Goal: Obtain resource: Download file/media

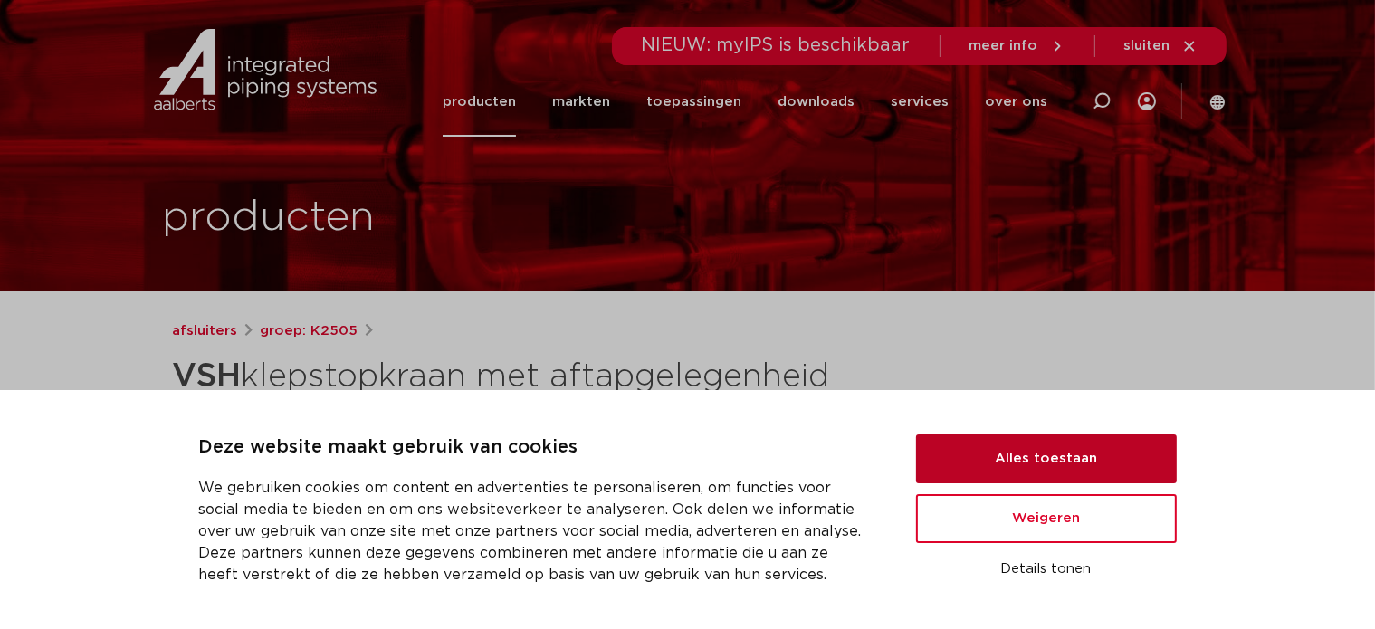
click at [1028, 458] on button "Alles toestaan" at bounding box center [1046, 458] width 261 height 49
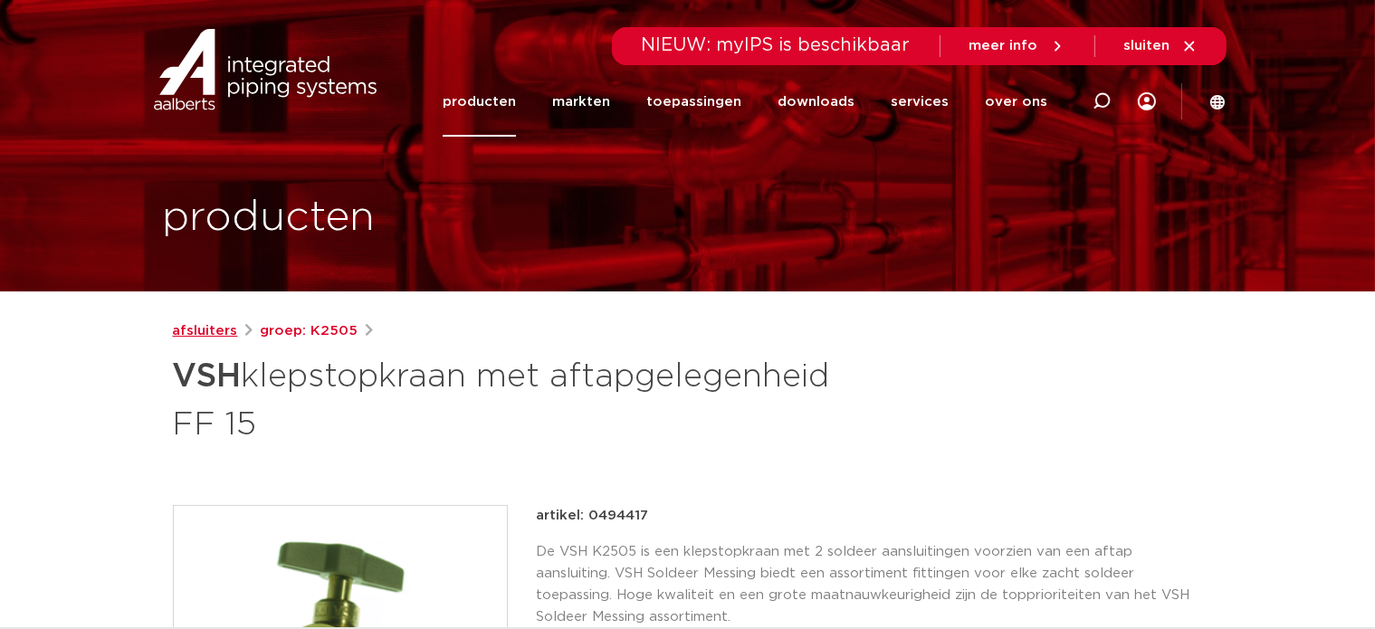
click at [201, 330] on link "afsluiters" at bounding box center [205, 331] width 65 height 22
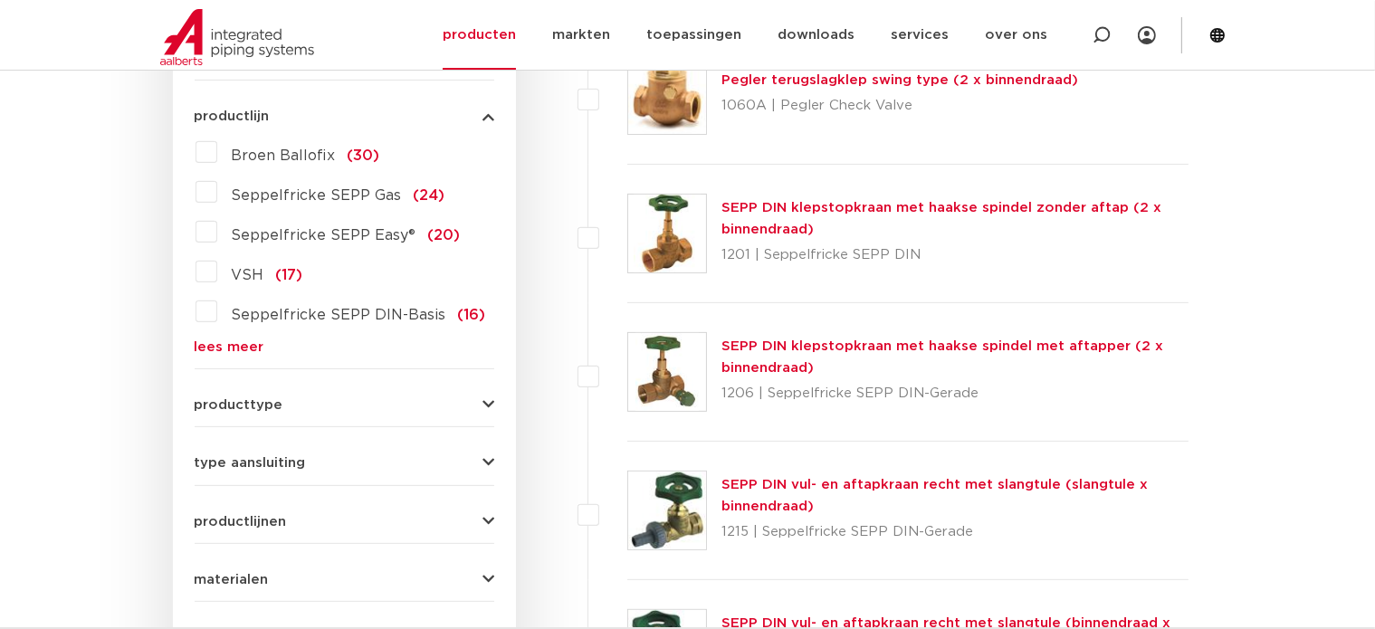
scroll to position [507, 0]
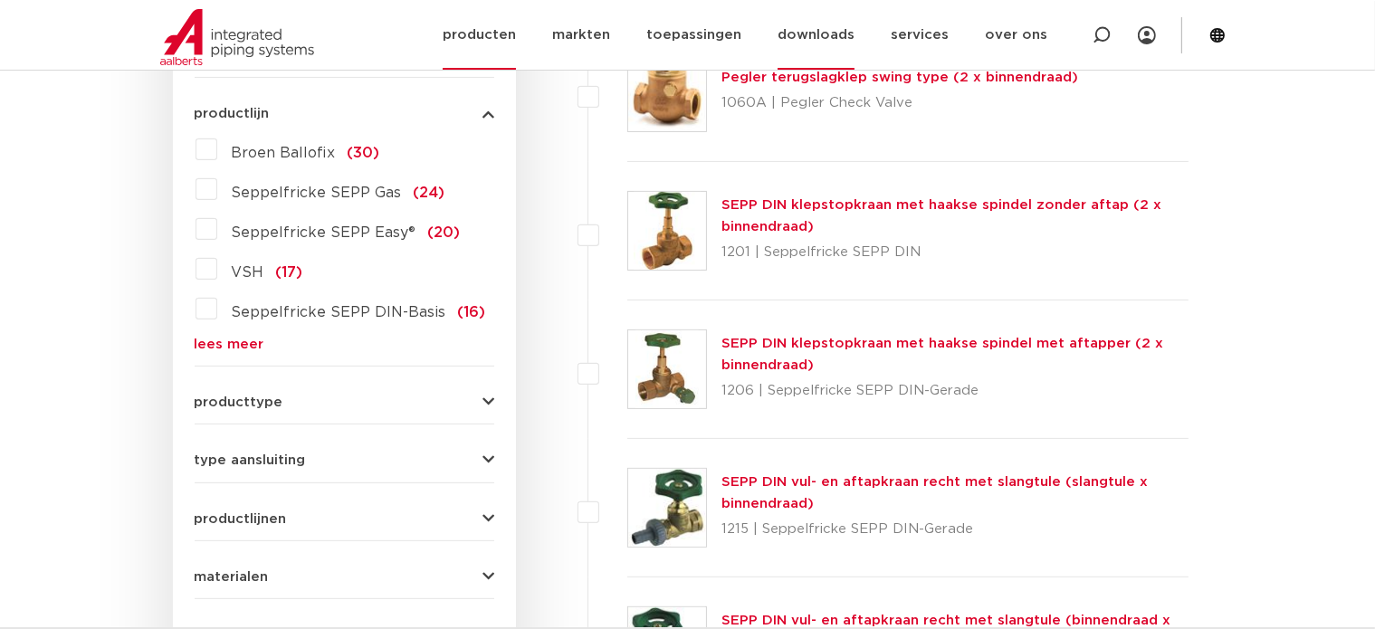
click at [823, 32] on link "downloads" at bounding box center [816, 35] width 77 height 70
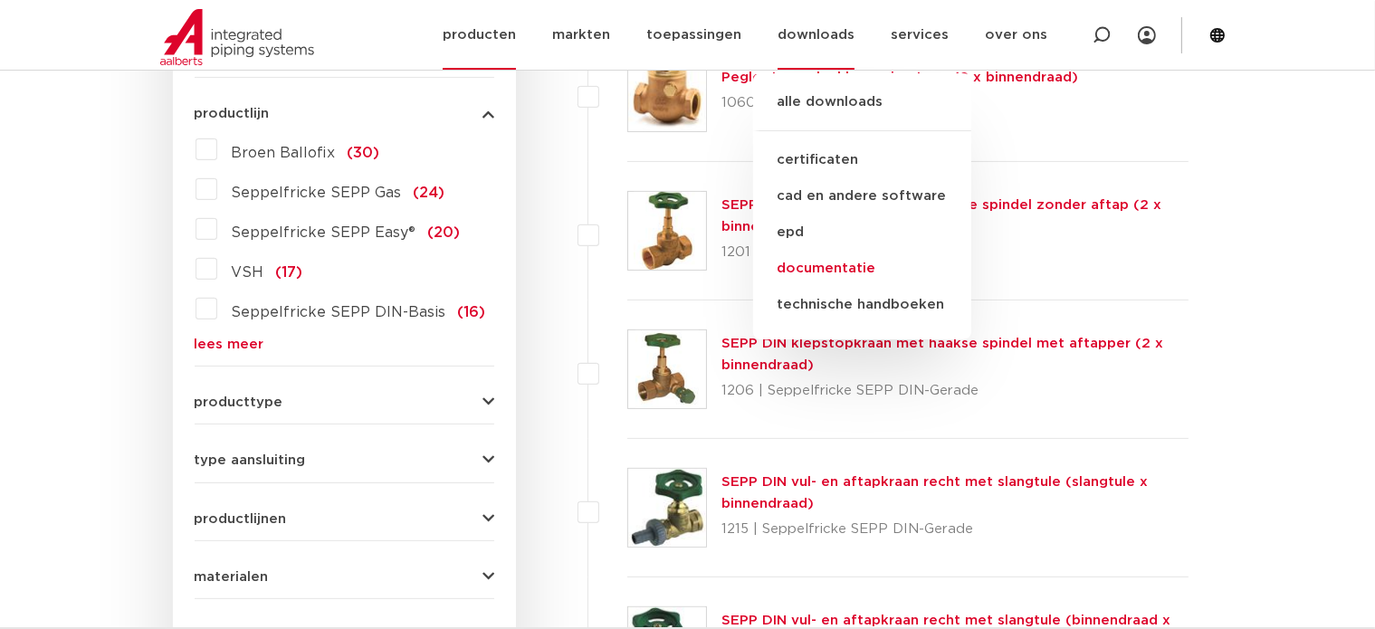
click at [842, 263] on link "documentatie" at bounding box center [862, 269] width 218 height 36
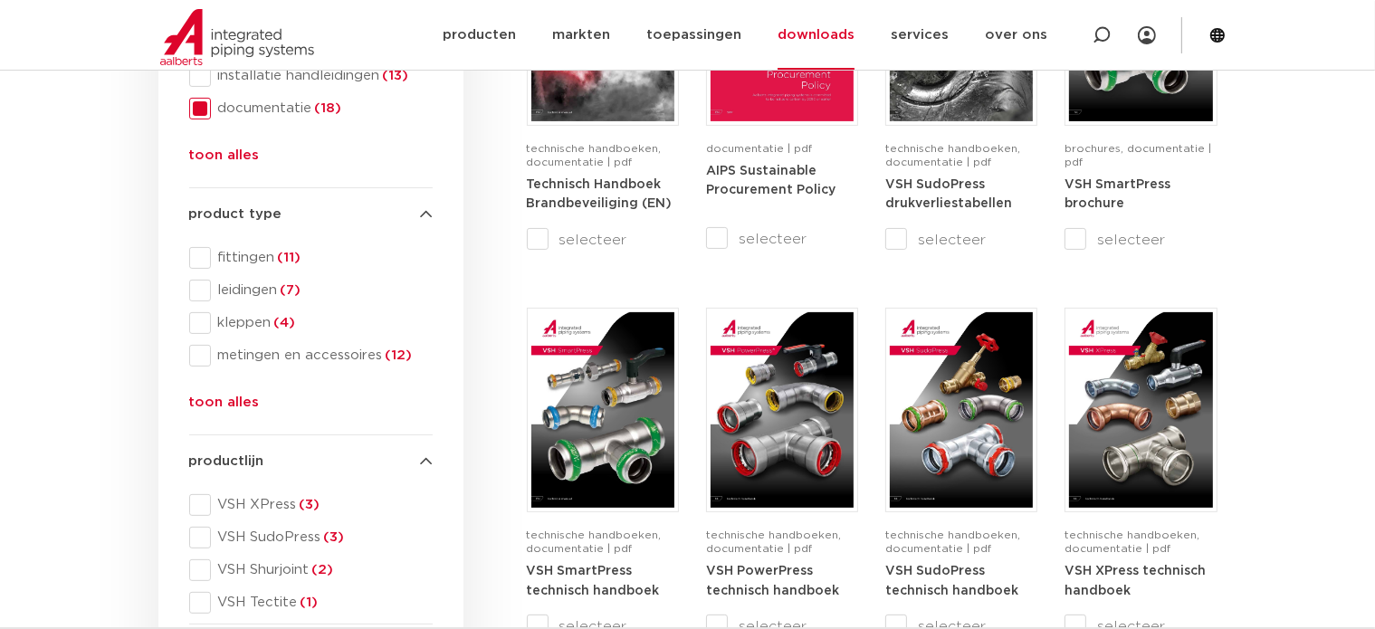
scroll to position [471, 0]
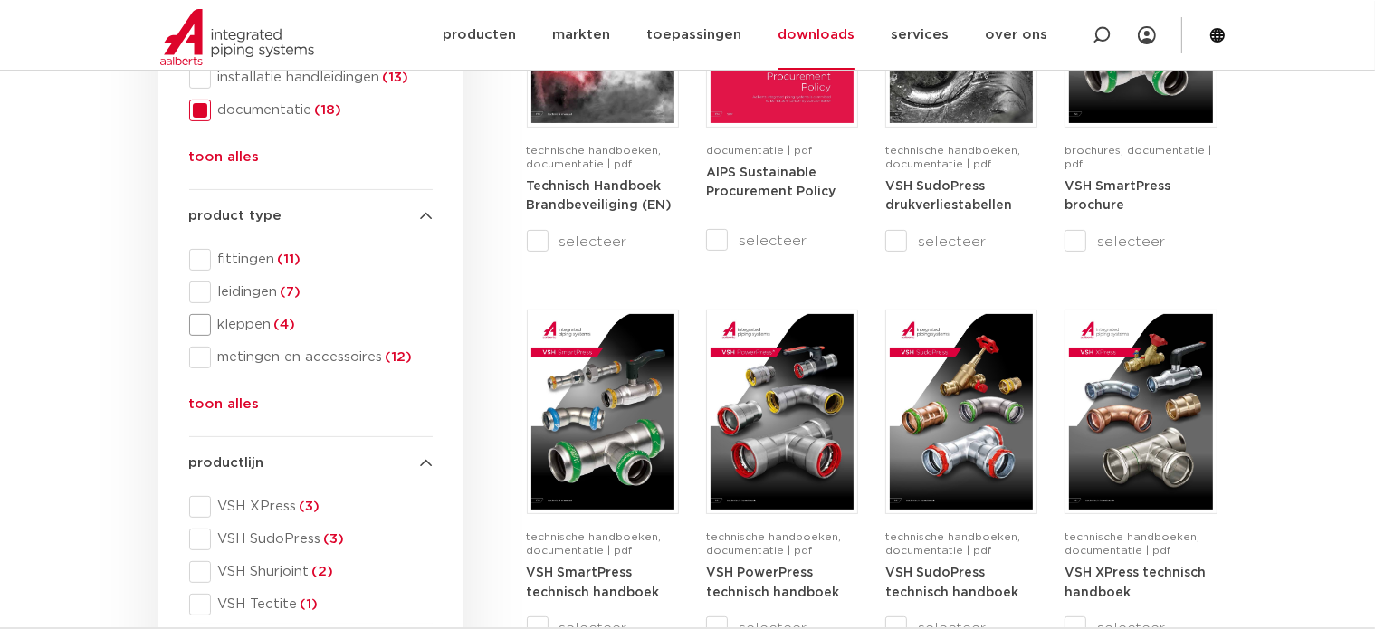
click at [201, 327] on span at bounding box center [200, 325] width 22 height 22
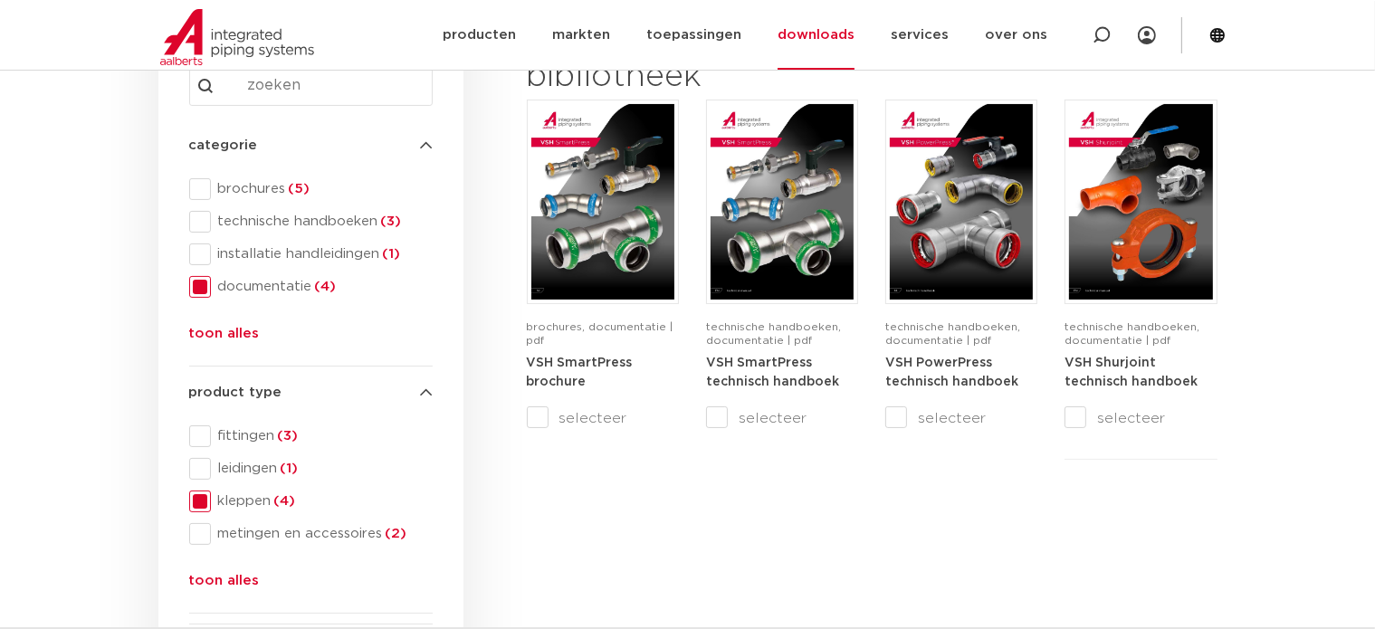
scroll to position [181, 0]
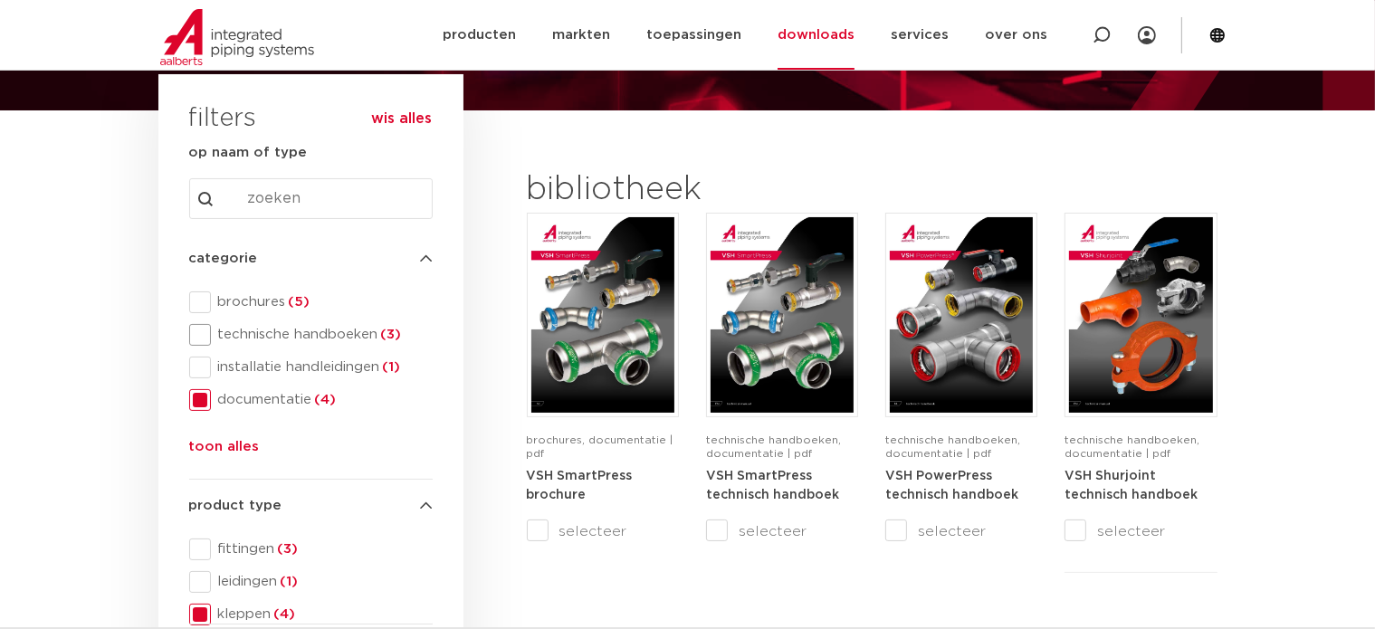
click at [202, 333] on span at bounding box center [200, 335] width 22 height 22
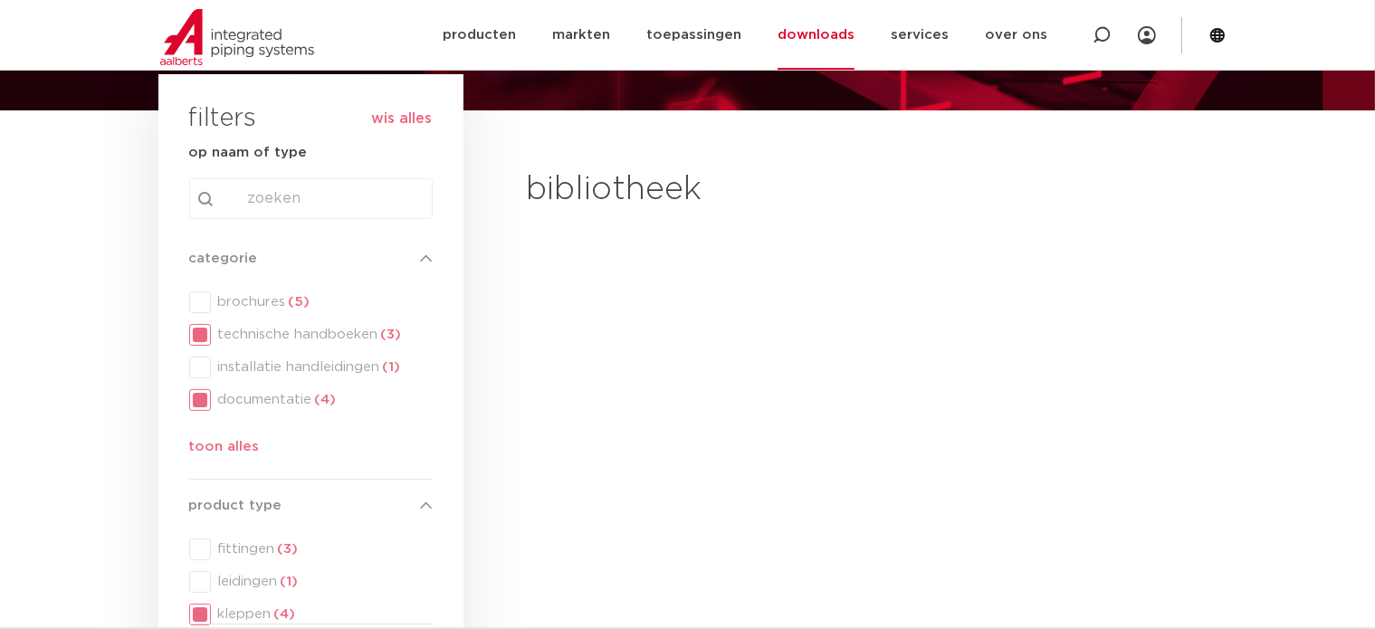
click at [197, 396] on div "categorie categorie brochures (5) technische handboeken (3) installatie handlei…" at bounding box center [310, 356] width 243 height 217
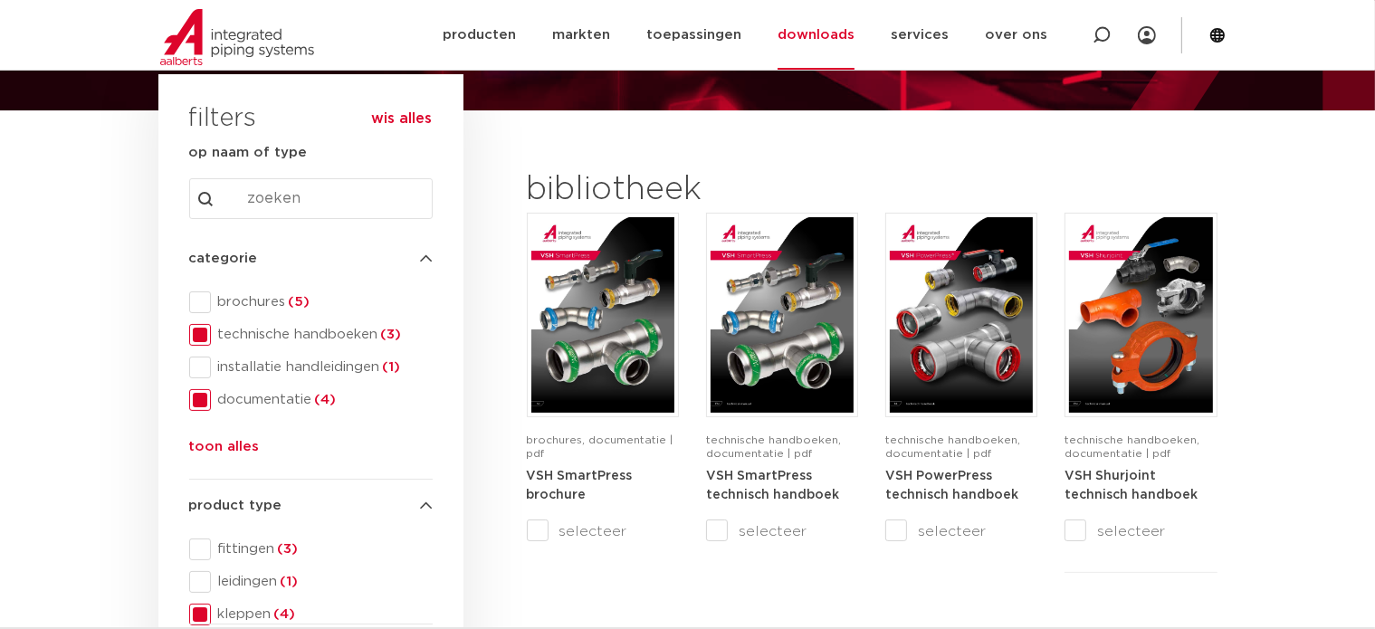
click at [198, 397] on span at bounding box center [200, 400] width 22 height 22
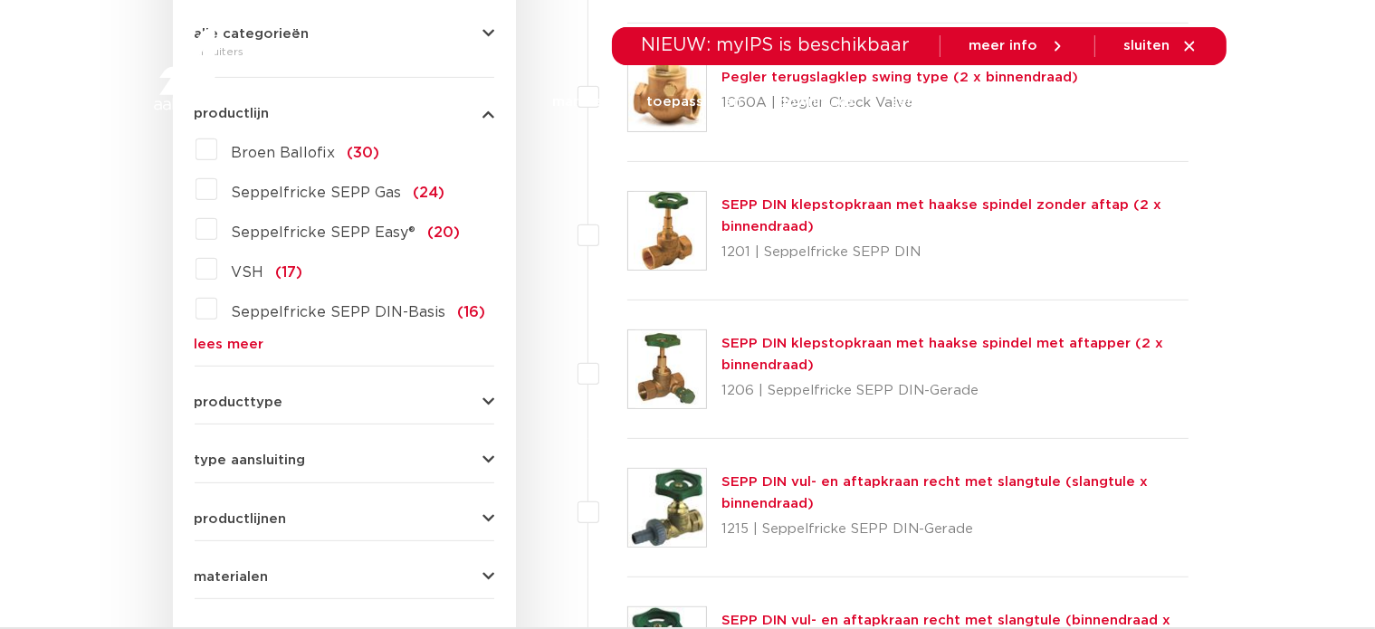
click at [217, 267] on label "VSH (17)" at bounding box center [260, 268] width 86 height 29
click at [0, 0] on input "VSH (17)" at bounding box center [0, 0] width 0 height 0
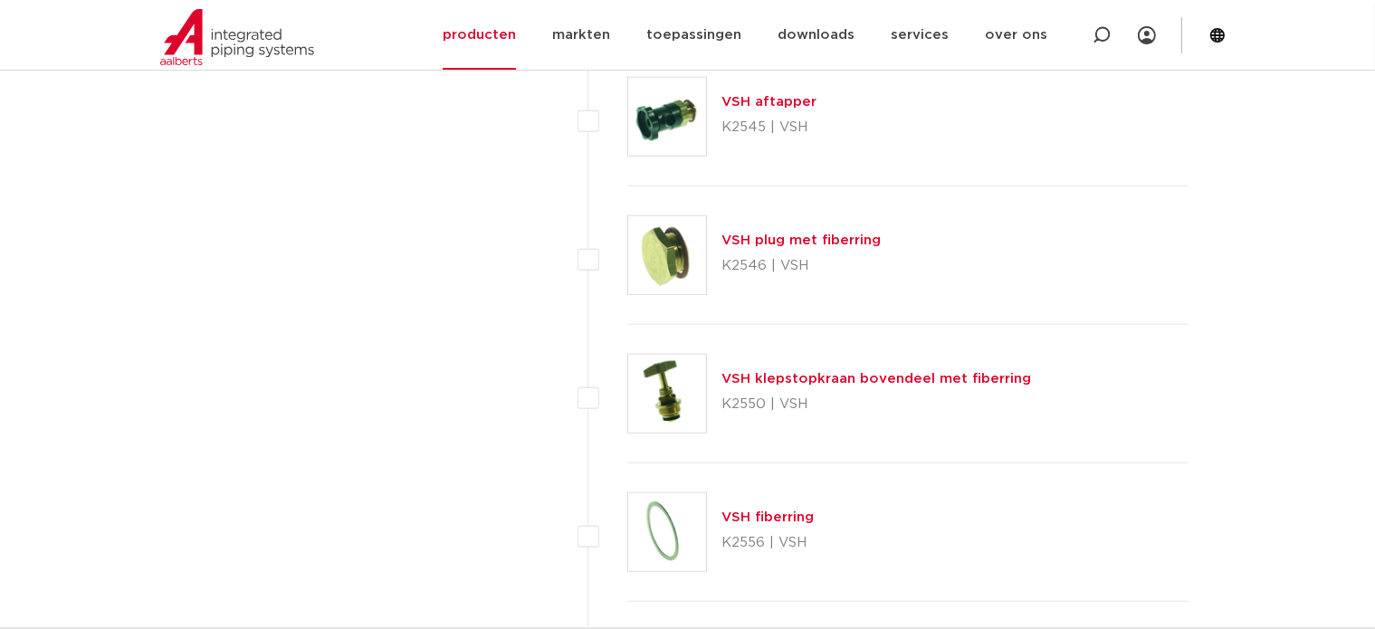
scroll to position [1593, 0]
click at [834, 369] on link "VSH klepstopkraan bovendeel met fiberring" at bounding box center [876, 376] width 310 height 14
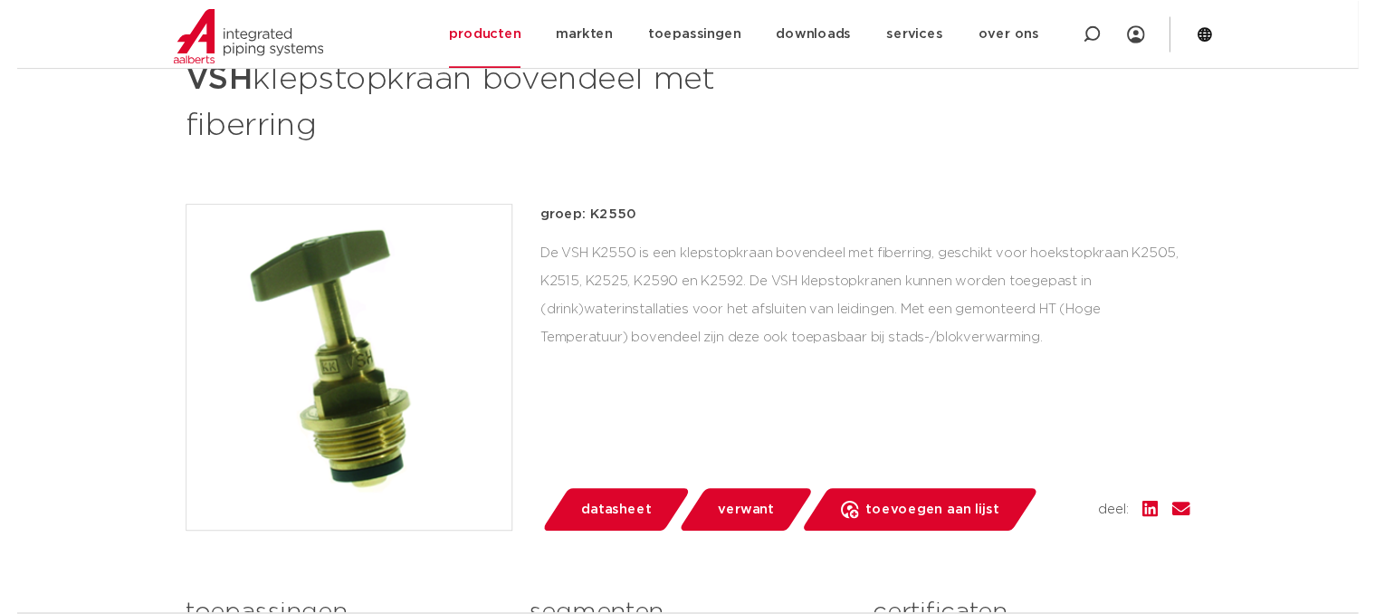
scroll to position [326, 0]
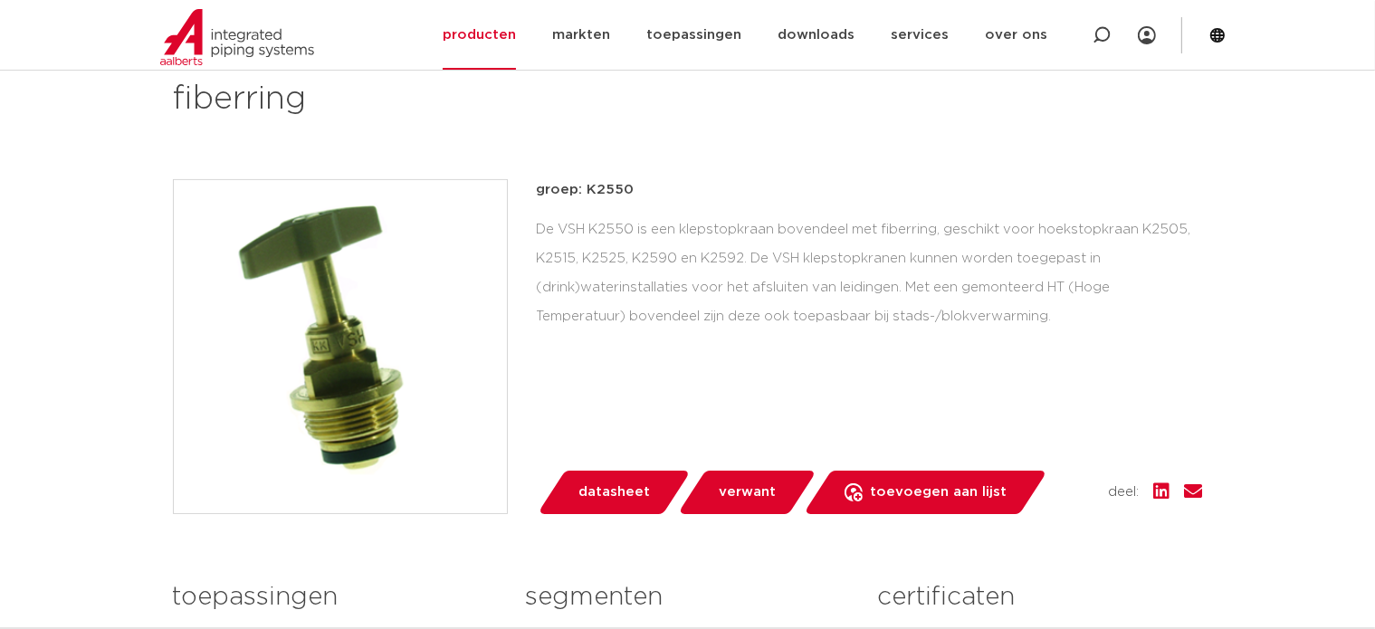
click at [609, 492] on span "datasheet" at bounding box center [614, 492] width 72 height 29
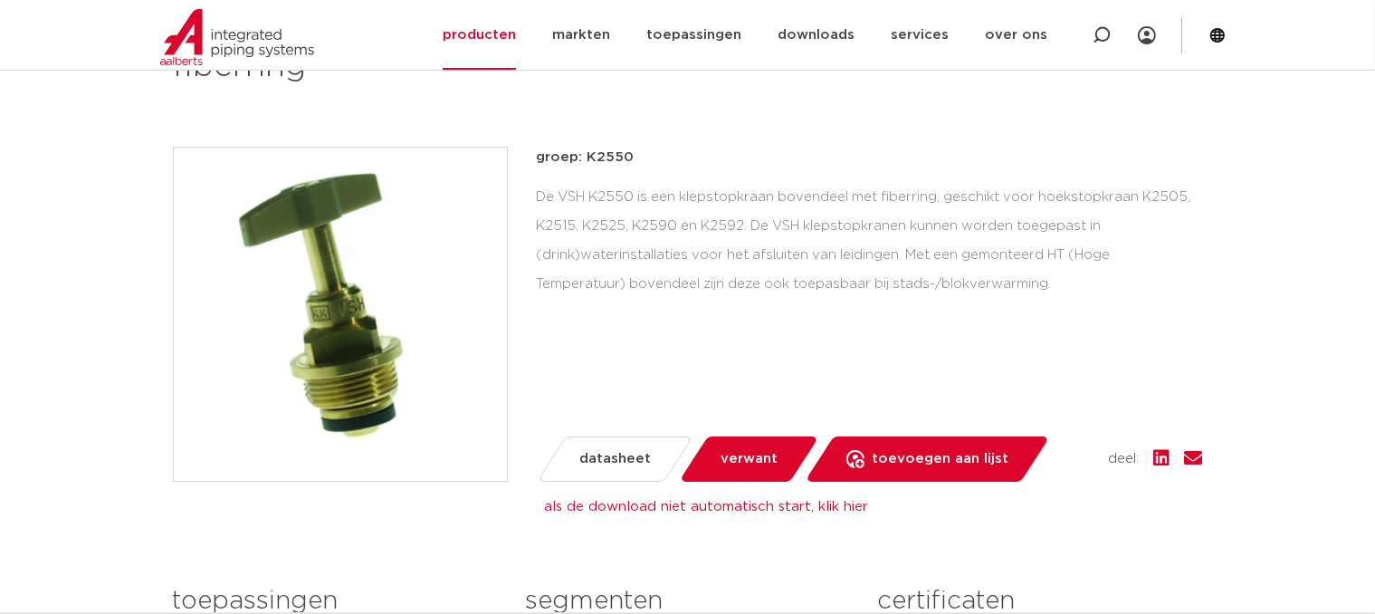
scroll to position [362, 0]
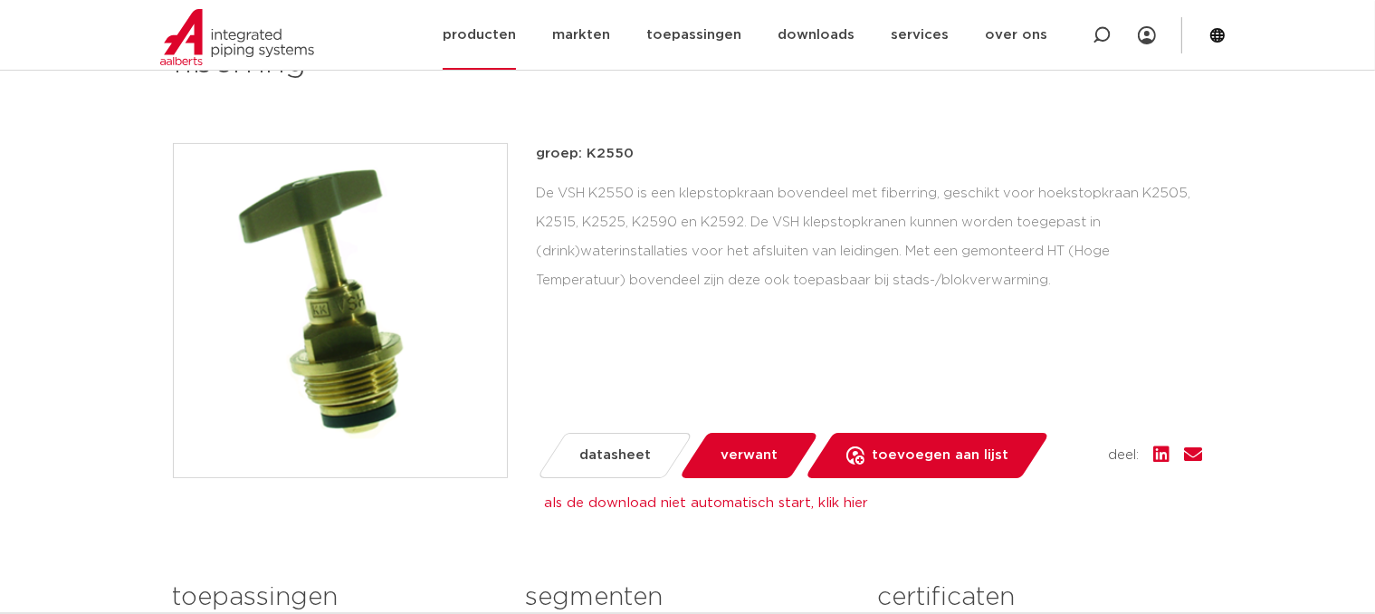
click at [484, 36] on link "producten" at bounding box center [479, 35] width 73 height 70
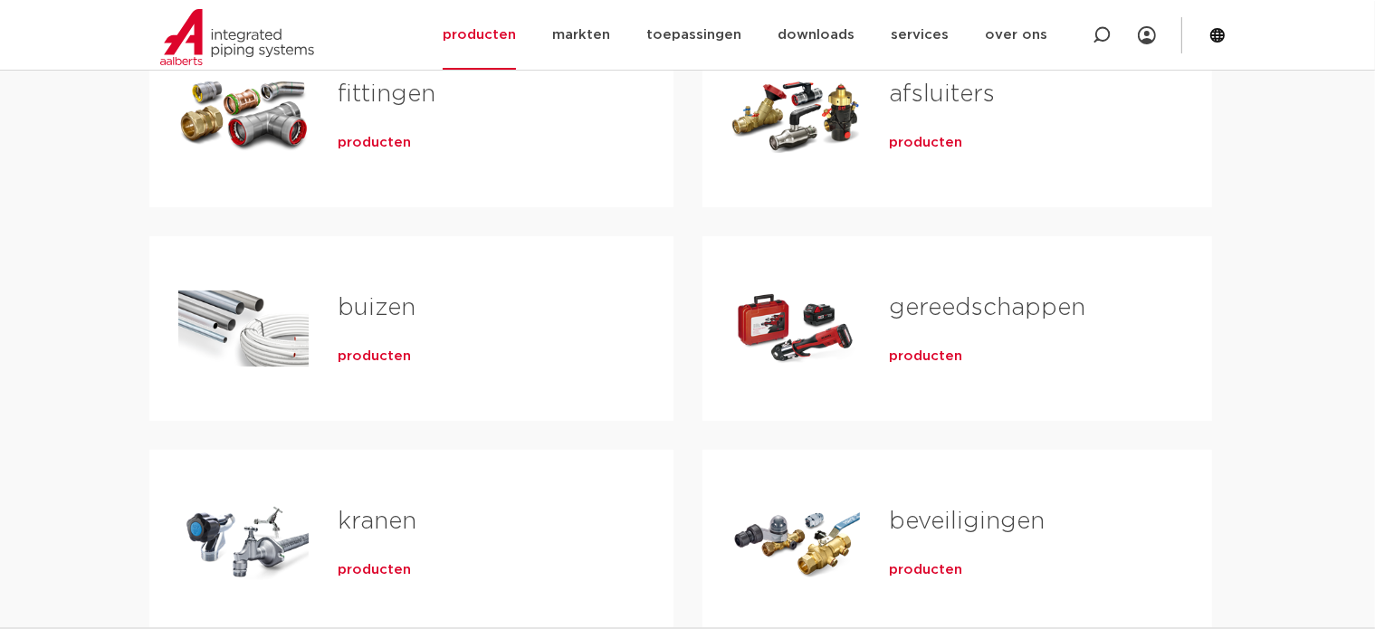
scroll to position [434, 0]
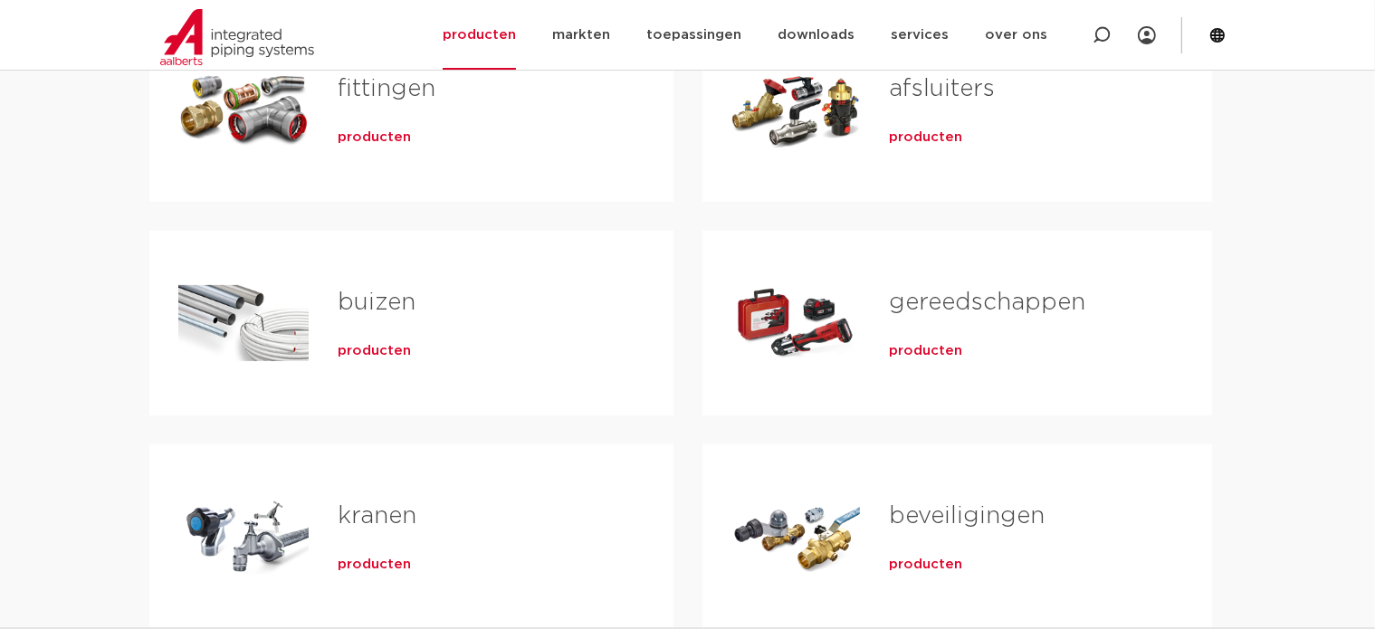
click at [916, 136] on span "producten" at bounding box center [925, 138] width 73 height 18
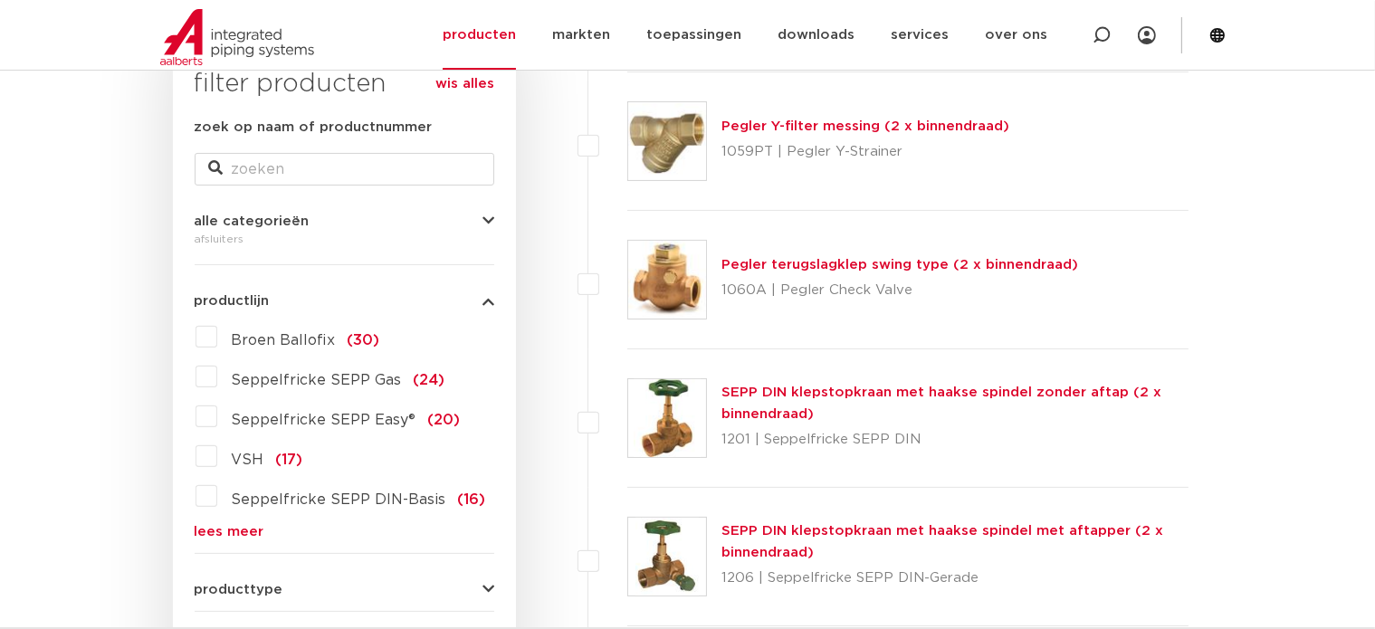
scroll to position [434, 0]
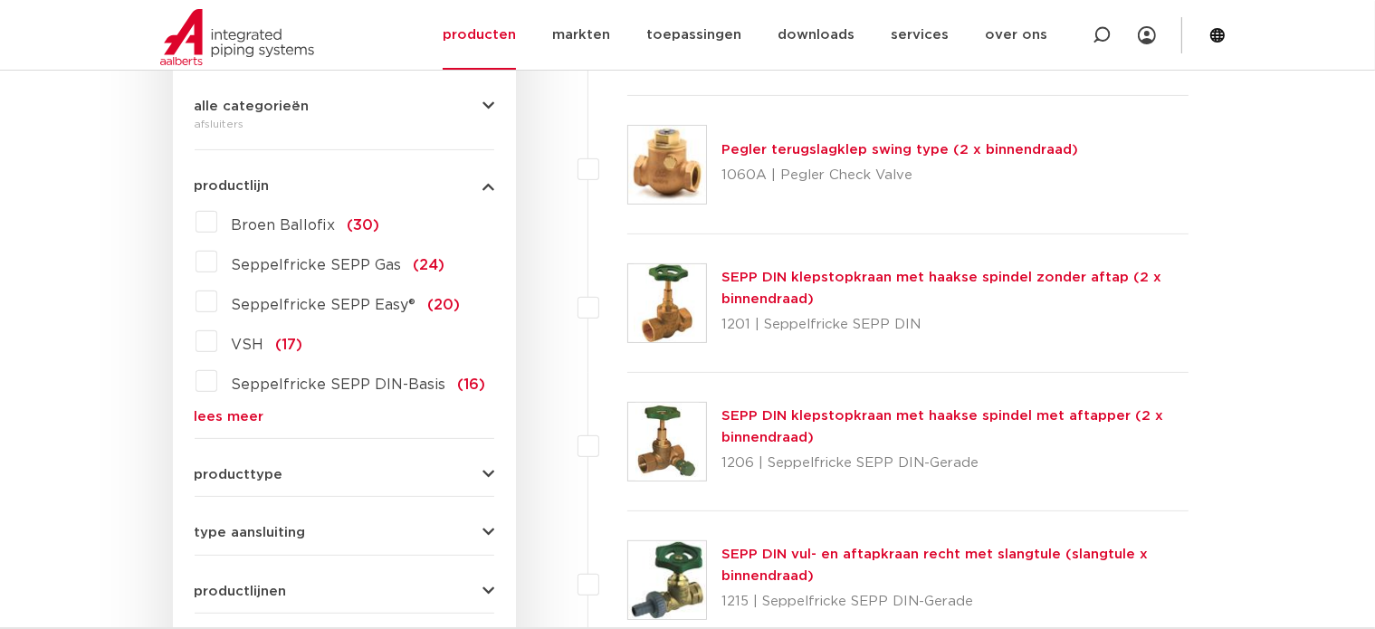
click at [217, 341] on label "VSH (17)" at bounding box center [260, 341] width 86 height 29
click at [0, 0] on input "VSH (17)" at bounding box center [0, 0] width 0 height 0
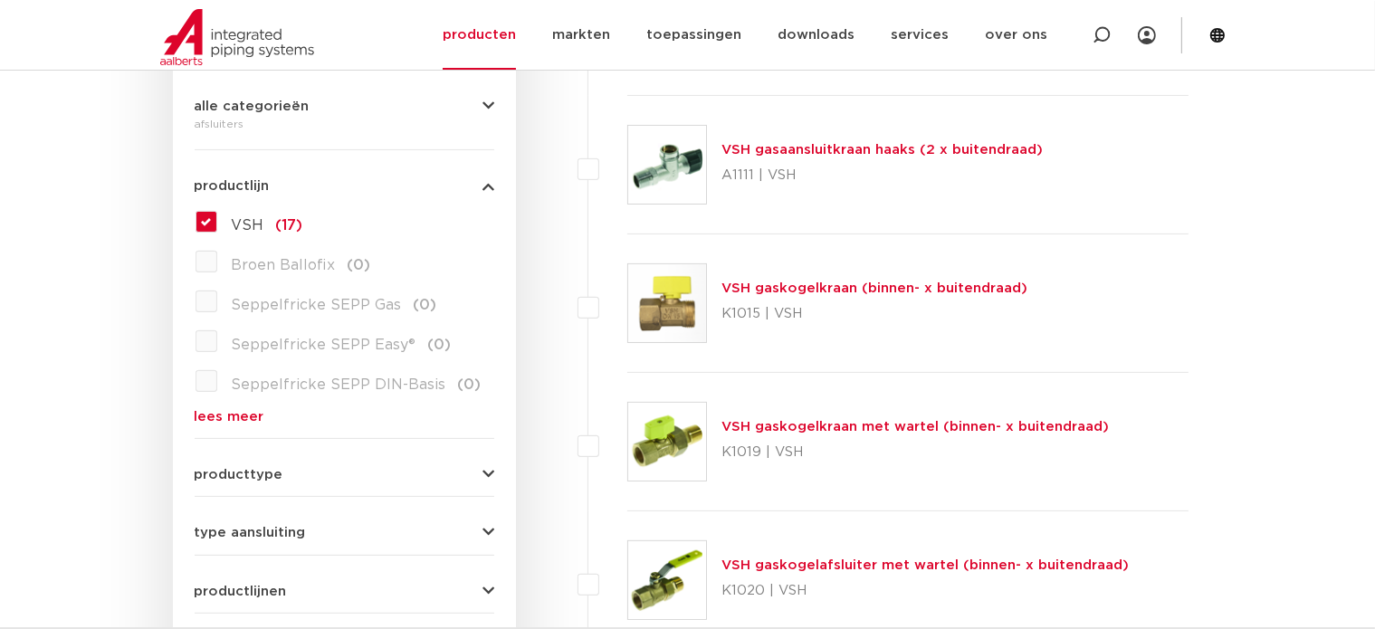
click at [1147, 296] on div "VSH gaskogelkraan (binnen- x buitendraad) K1015 | VSH" at bounding box center [908, 303] width 562 height 138
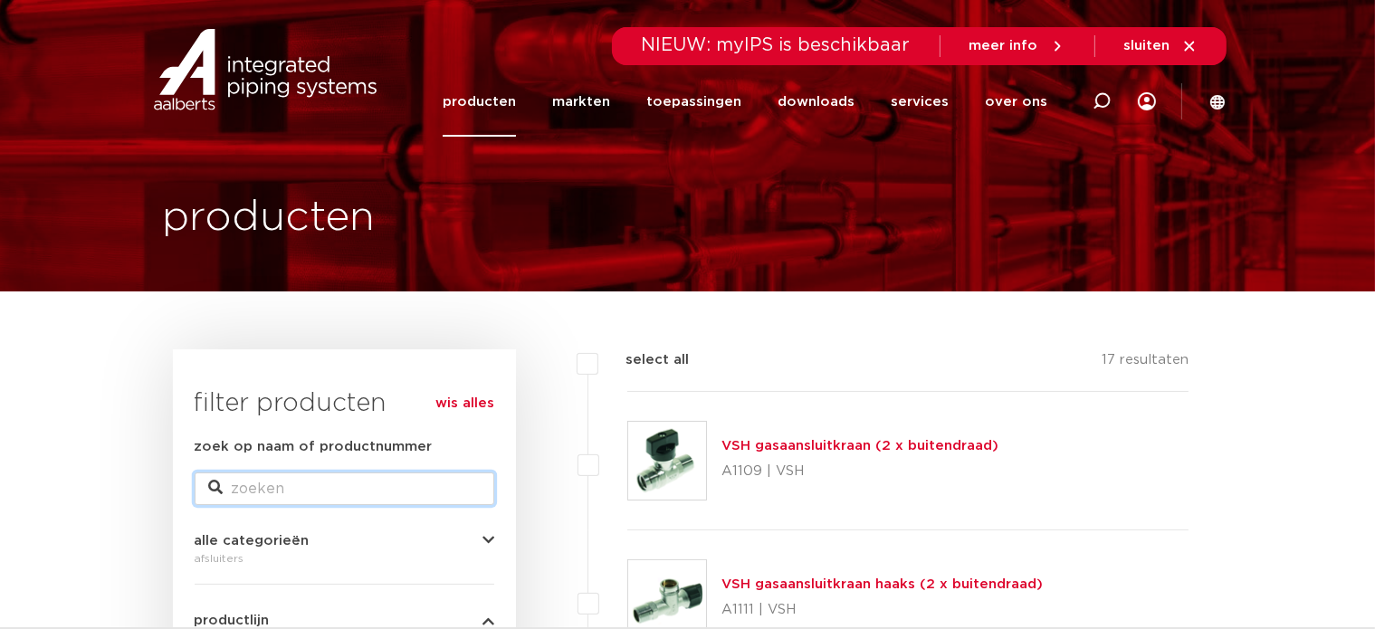
click at [300, 492] on input "zoek op naam of productnummer" at bounding box center [345, 489] width 300 height 33
type input "2505"
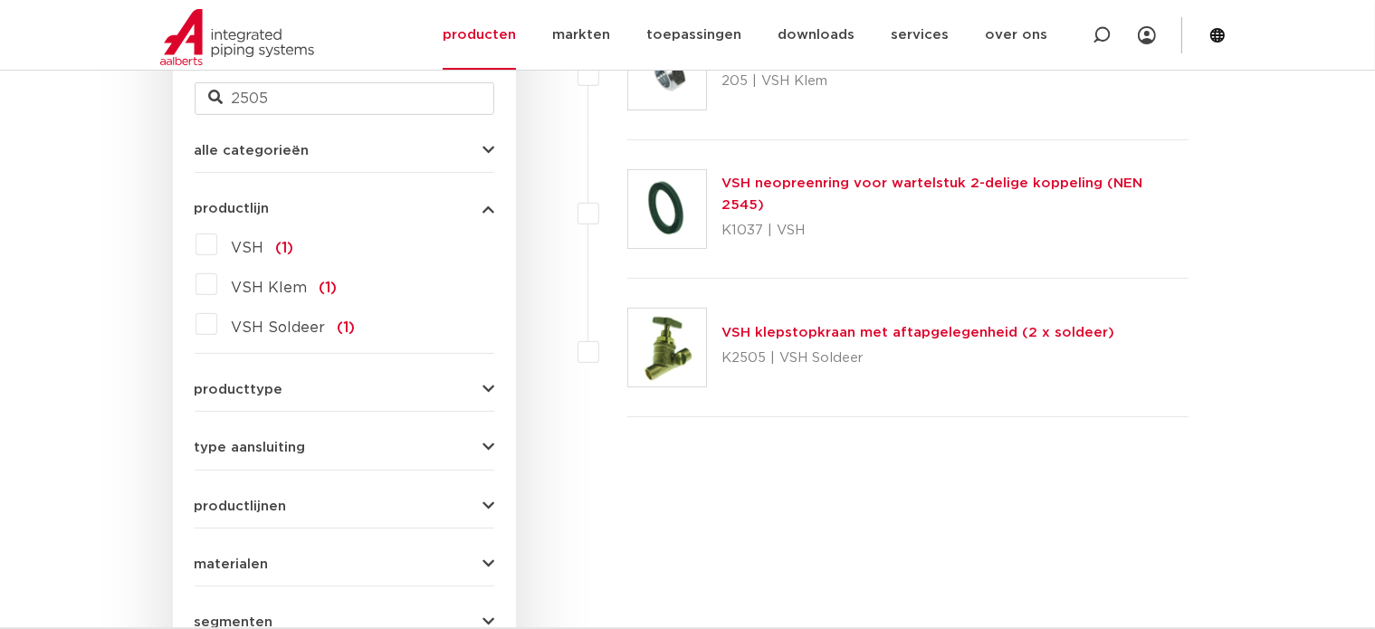
scroll to position [579, 0]
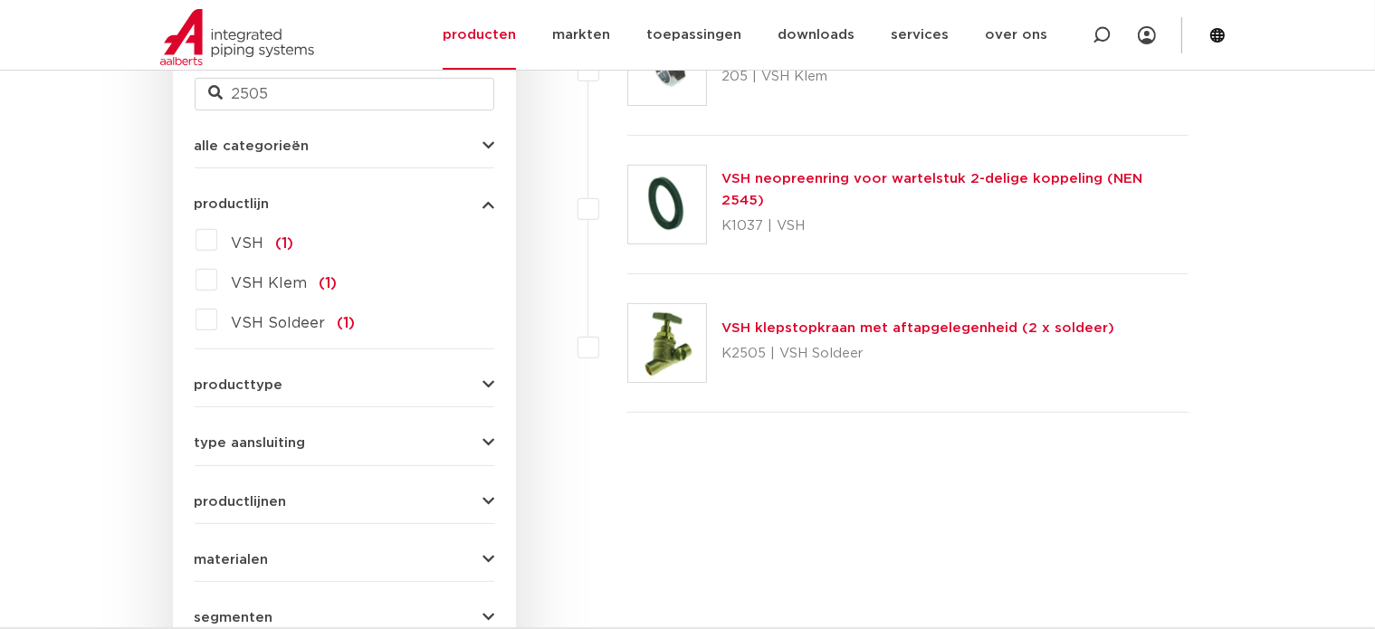
click at [852, 326] on link "VSH klepstopkraan met aftapgelegenheid (2 x soldeer)" at bounding box center [917, 328] width 393 height 14
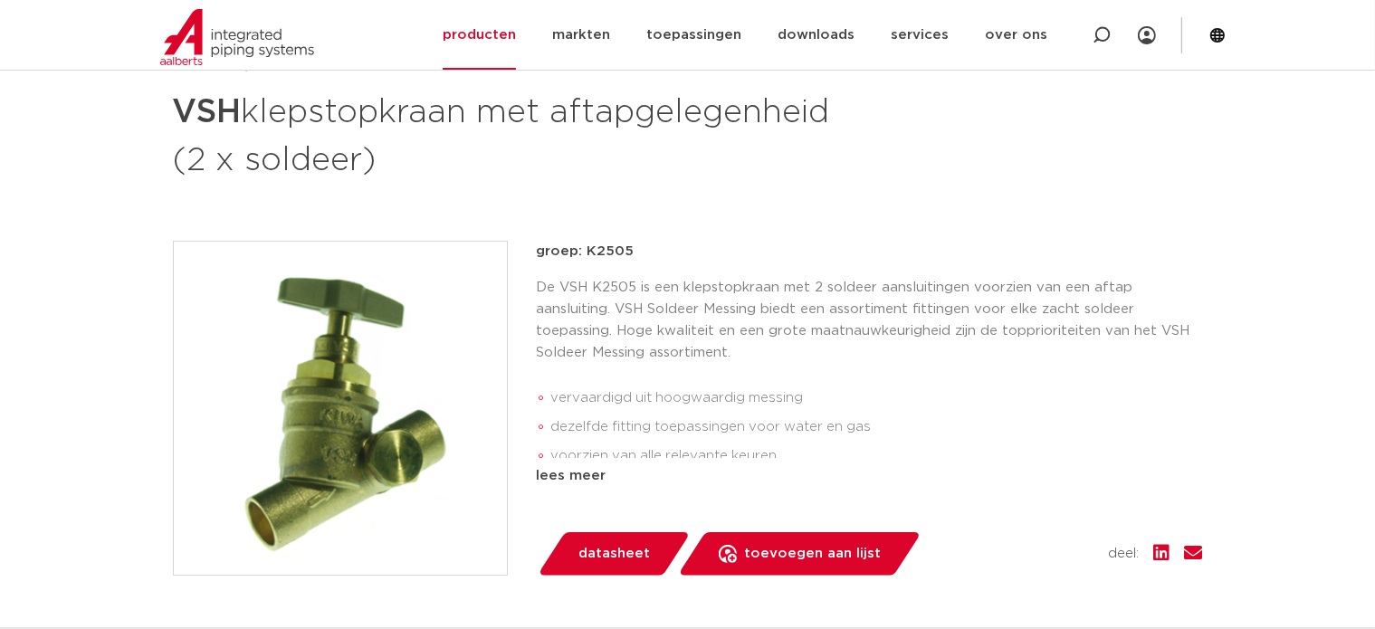
scroll to position [326, 0]
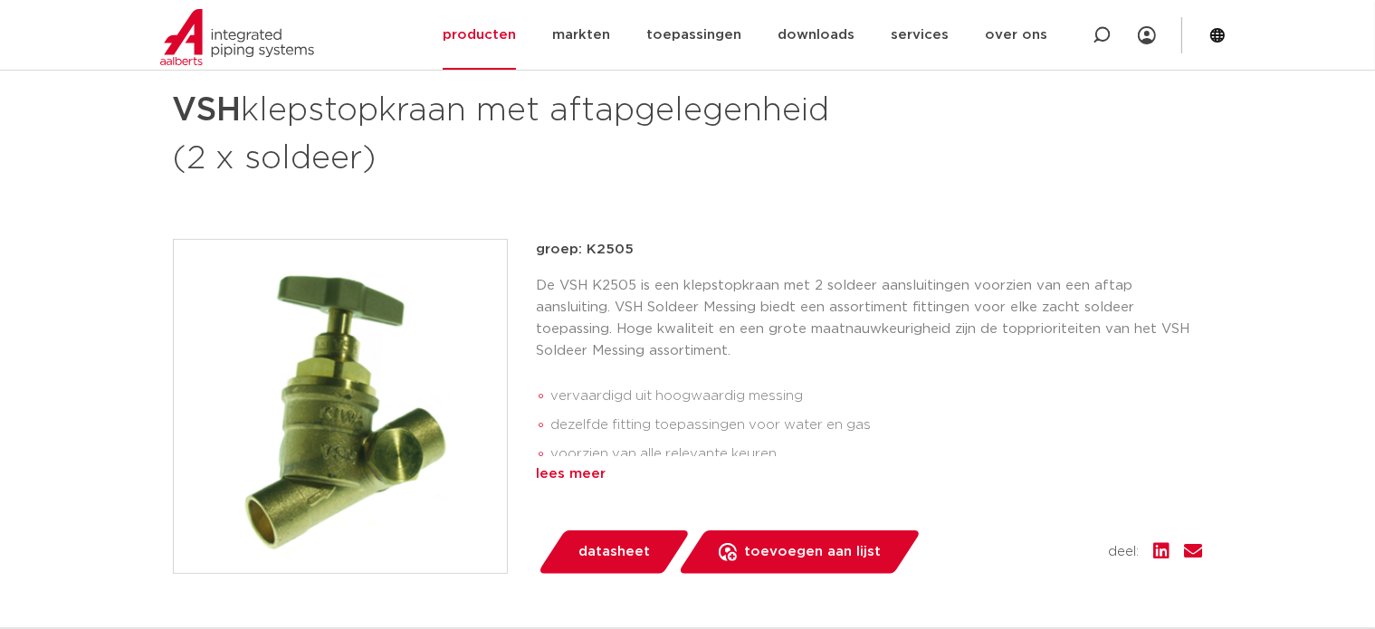
click at [577, 473] on div "lees meer" at bounding box center [870, 474] width 666 height 22
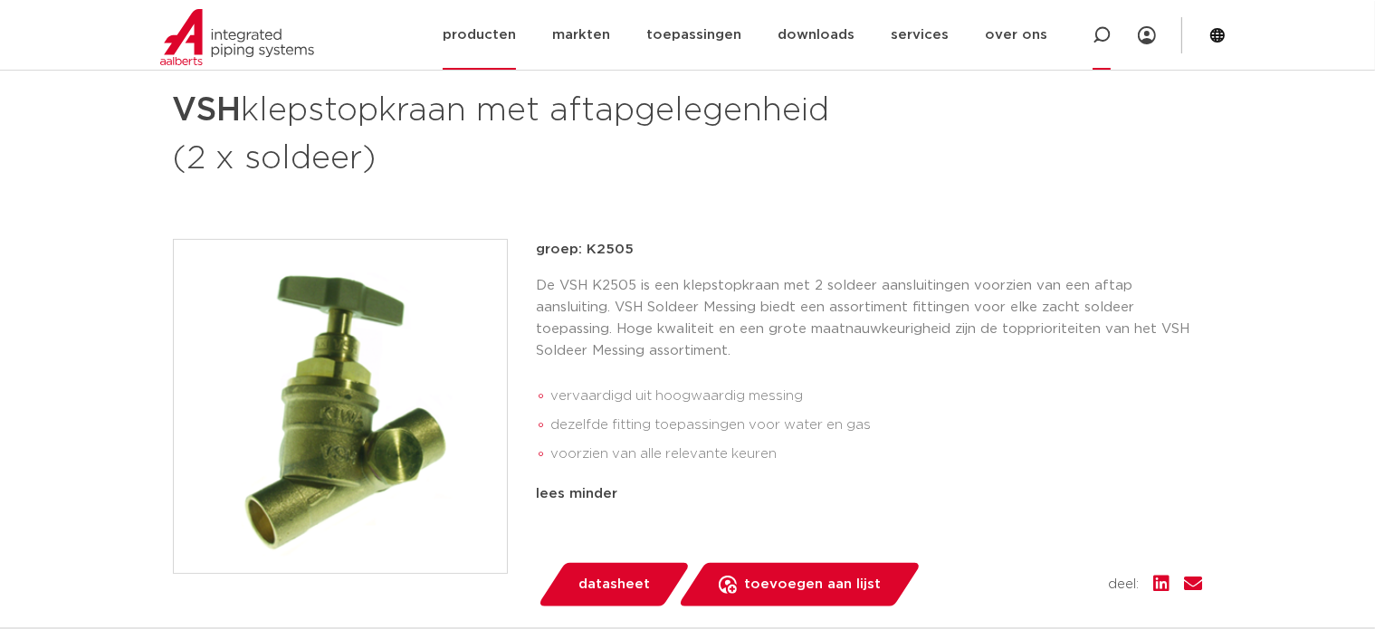
click at [1101, 32] on icon at bounding box center [1102, 35] width 18 height 18
type input "1275"
click button "Zoeken" at bounding box center [0, 0] width 0 height 0
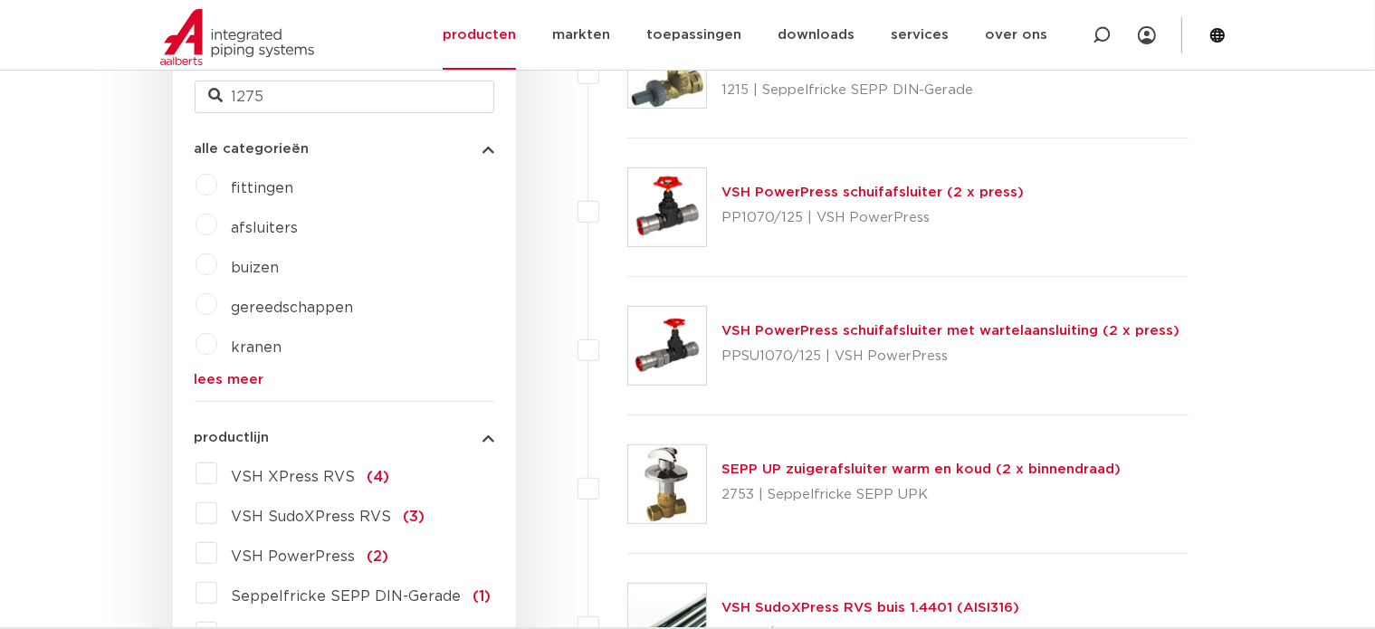
scroll to position [579, 0]
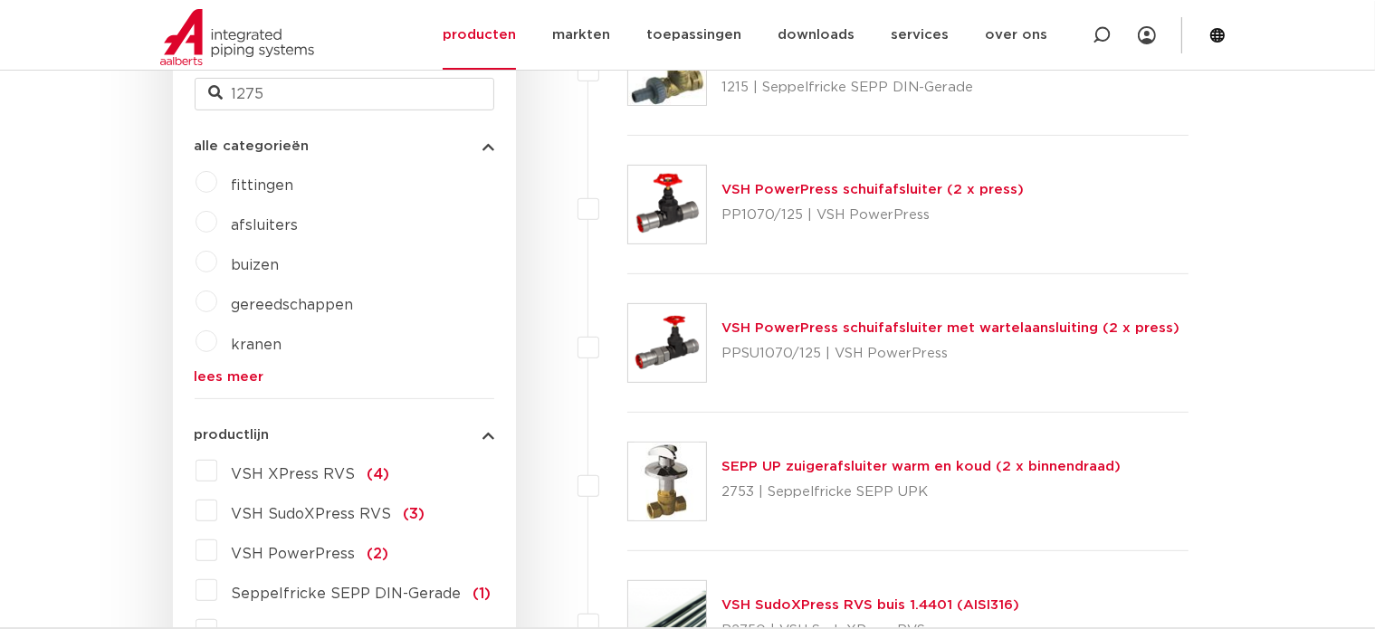
click at [217, 219] on label "afsluiters" at bounding box center [257, 221] width 81 height 29
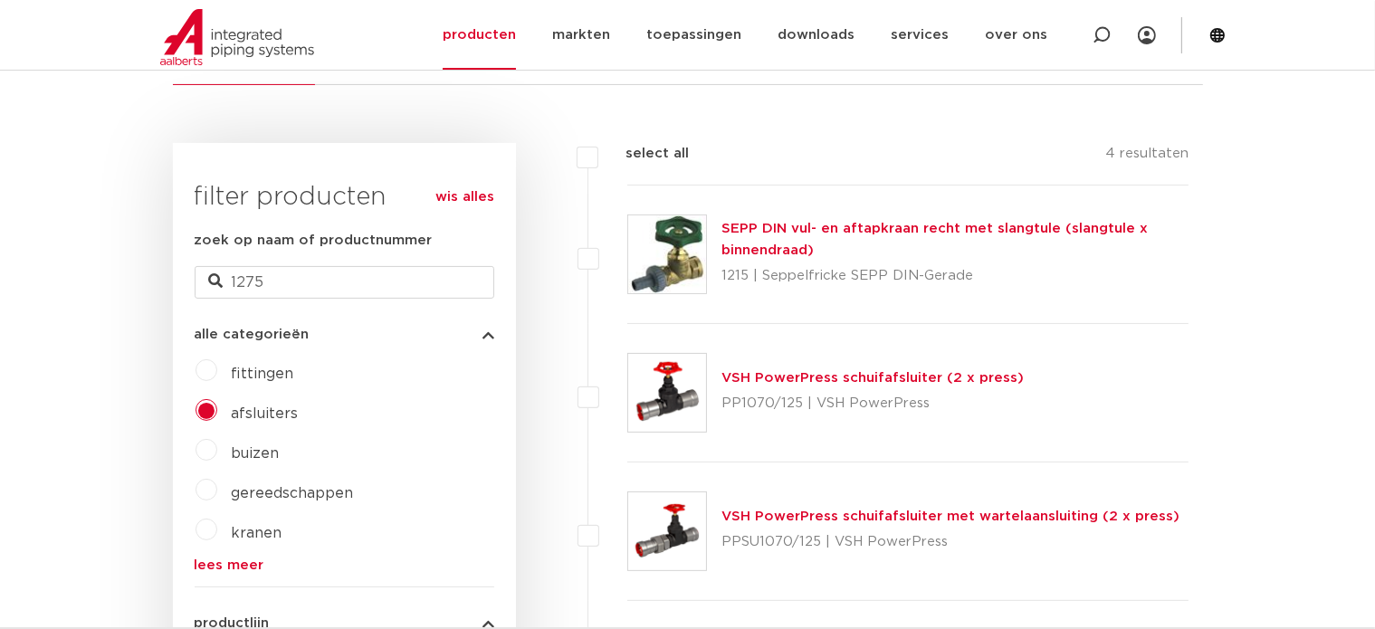
scroll to position [471, 0]
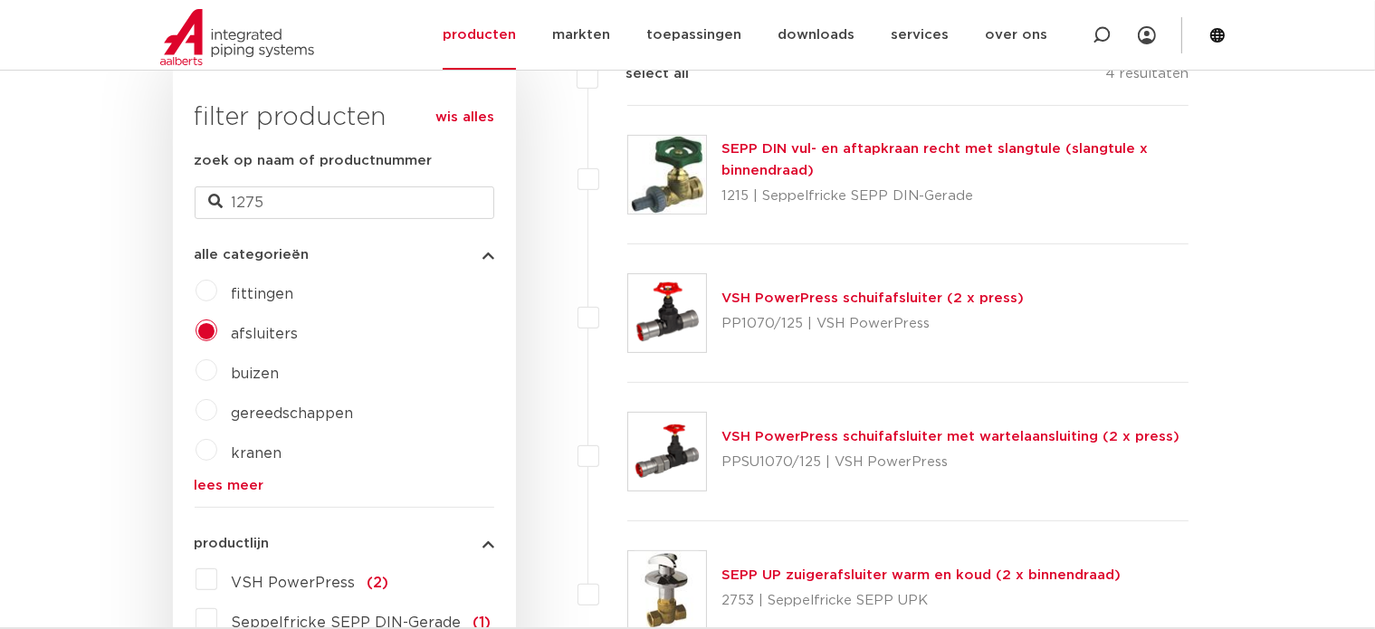
click at [874, 142] on link "SEPP DIN vul- en aftapkraan recht met slangtule (slangtule x binnendraad)" at bounding box center [934, 159] width 426 height 35
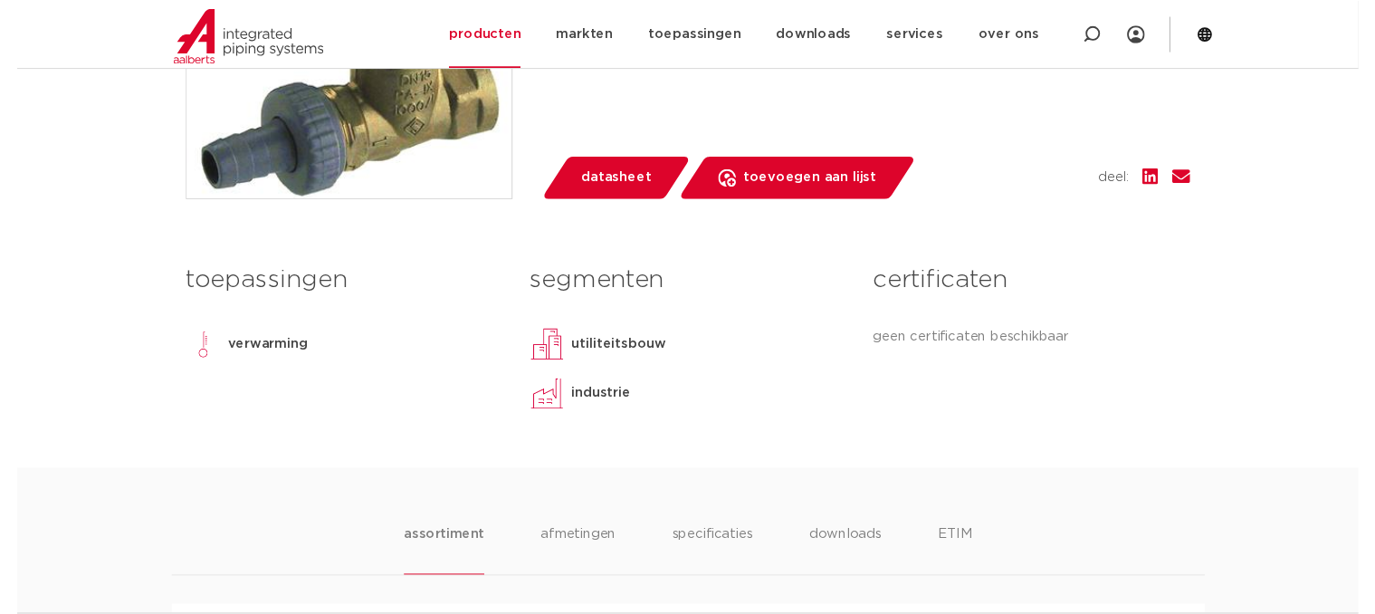
scroll to position [688, 0]
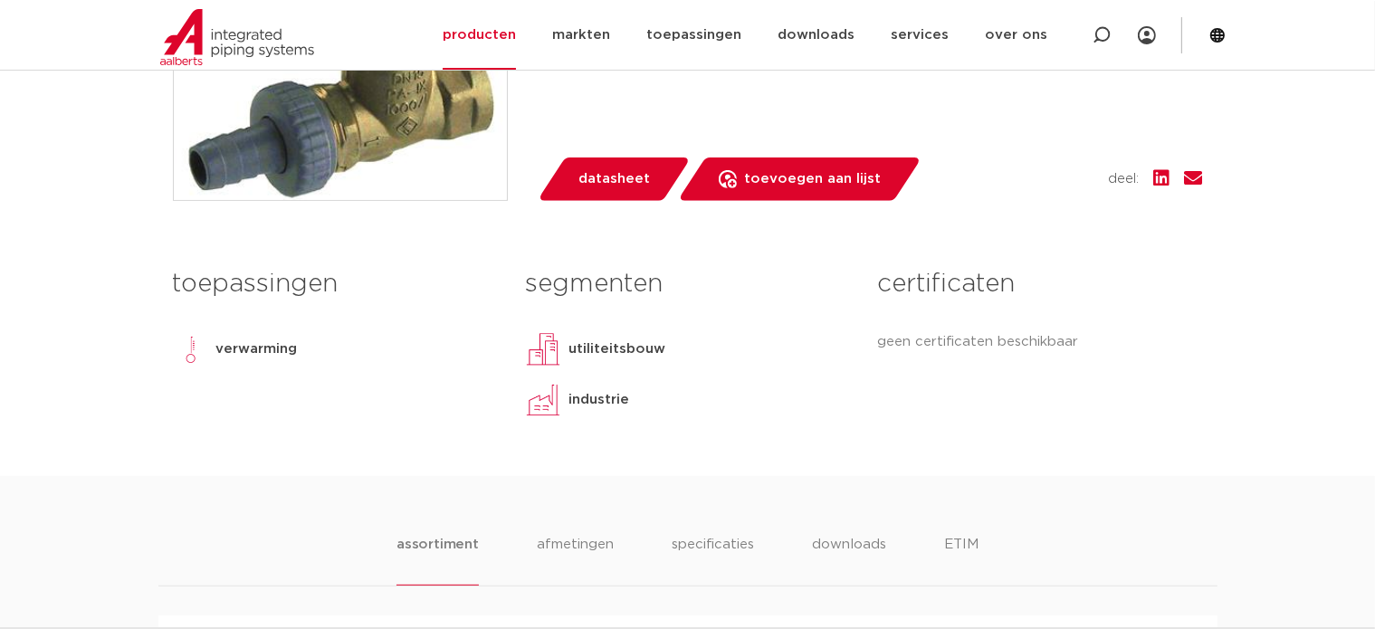
click at [625, 177] on span "datasheet" at bounding box center [614, 179] width 72 height 29
